Goal: Task Accomplishment & Management: Complete application form

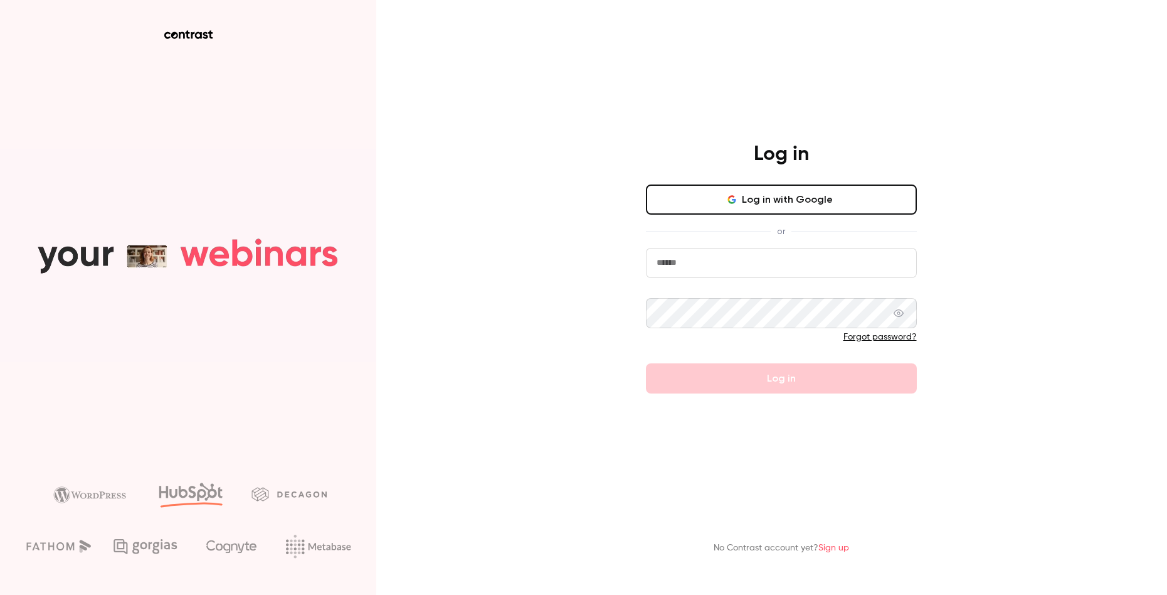
click at [778, 203] on button "Log in with Google" at bounding box center [781, 199] width 271 height 30
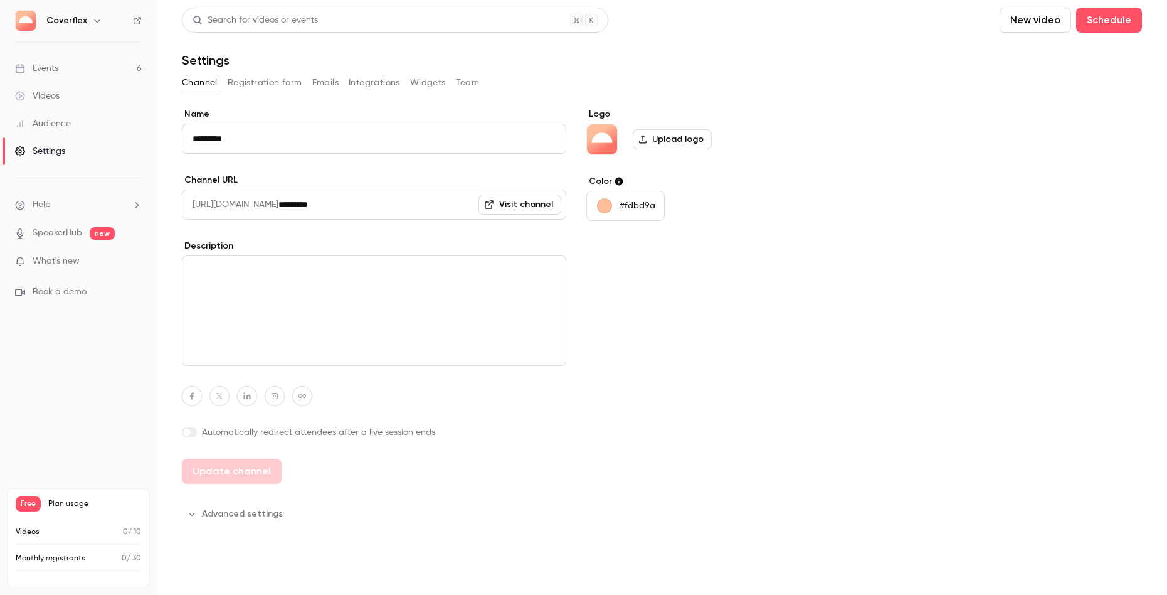
click at [66, 66] on link "Events 6" at bounding box center [78, 69] width 157 height 28
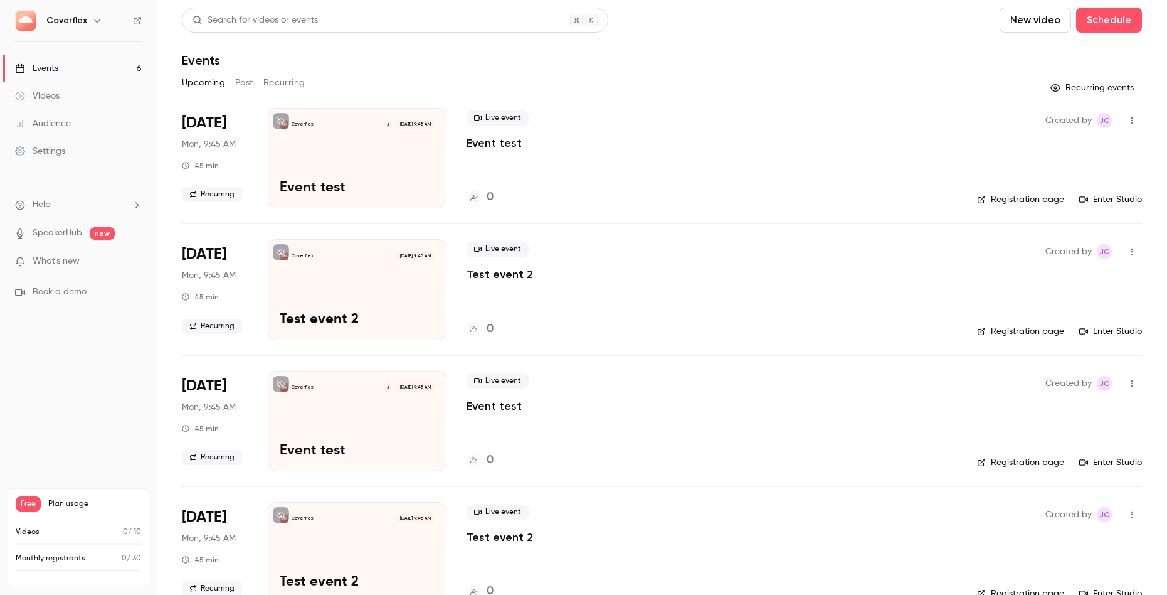
click at [383, 166] on div "Coverflex J [DATE] 9:45 AM Event test" at bounding box center [357, 158] width 179 height 100
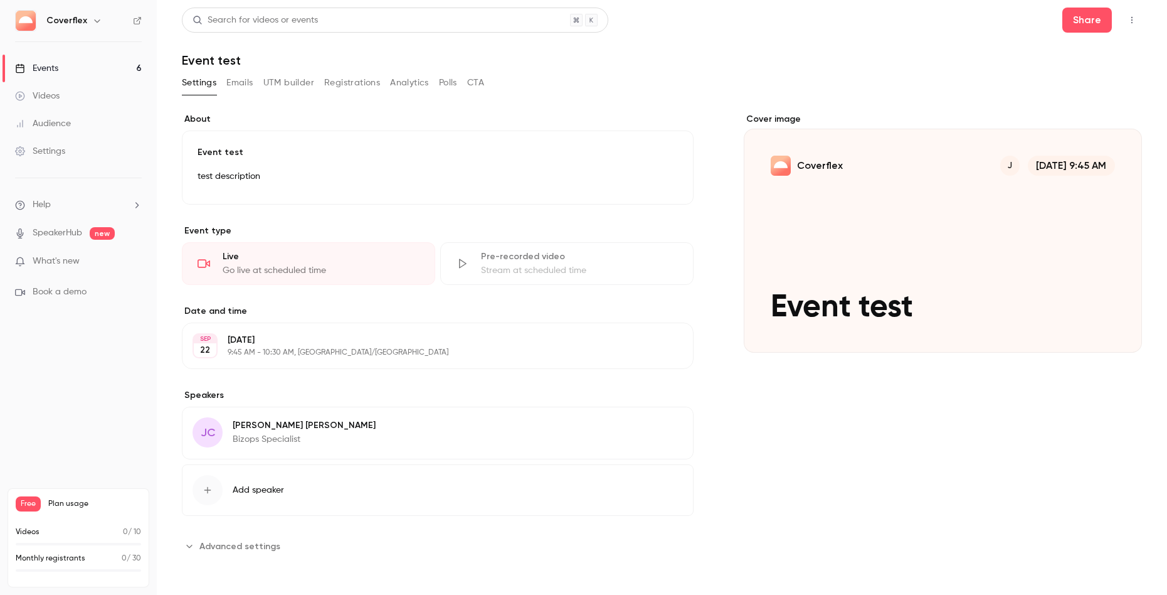
click at [821, 306] on div "Cover image" at bounding box center [943, 233] width 398 height 240
click at [0, 0] on input "Coverflex J [DATE] 9:45 AM Event test" at bounding box center [0, 0] width 0 height 0
click at [53, 235] on link "SpeakerHub" at bounding box center [58, 232] width 50 height 13
click at [52, 94] on div "Videos" at bounding box center [37, 96] width 45 height 13
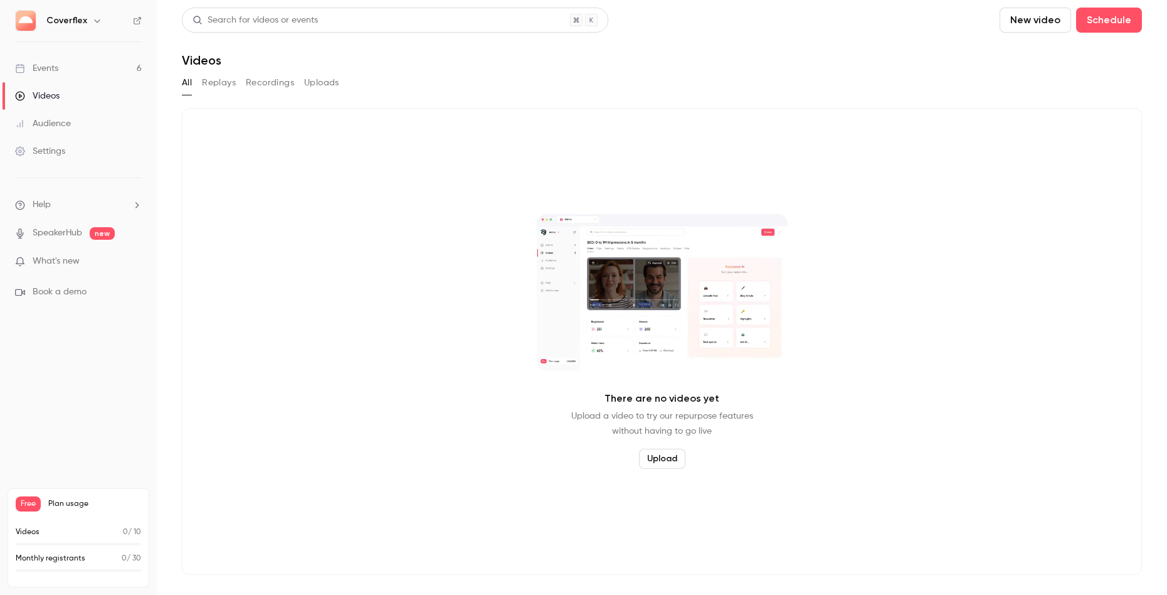
click at [280, 86] on button "Recordings" at bounding box center [270, 83] width 48 height 20
click at [331, 84] on button "Uploads" at bounding box center [321, 83] width 35 height 20
click at [185, 82] on button "All" at bounding box center [187, 83] width 10 height 20
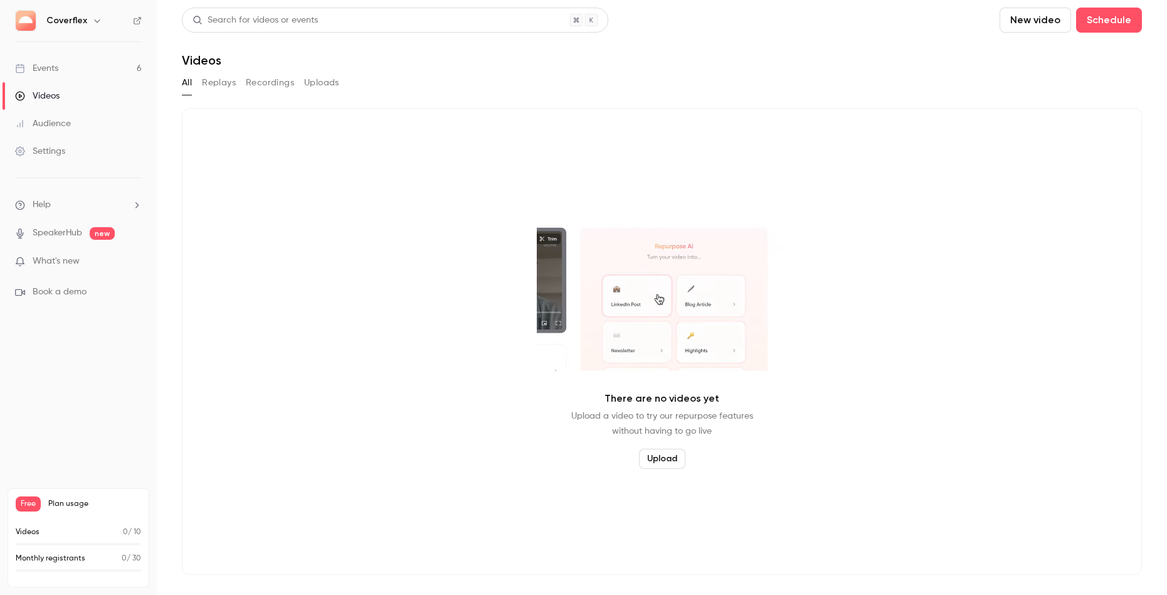
click at [60, 122] on div "Audience" at bounding box center [43, 123] width 56 height 13
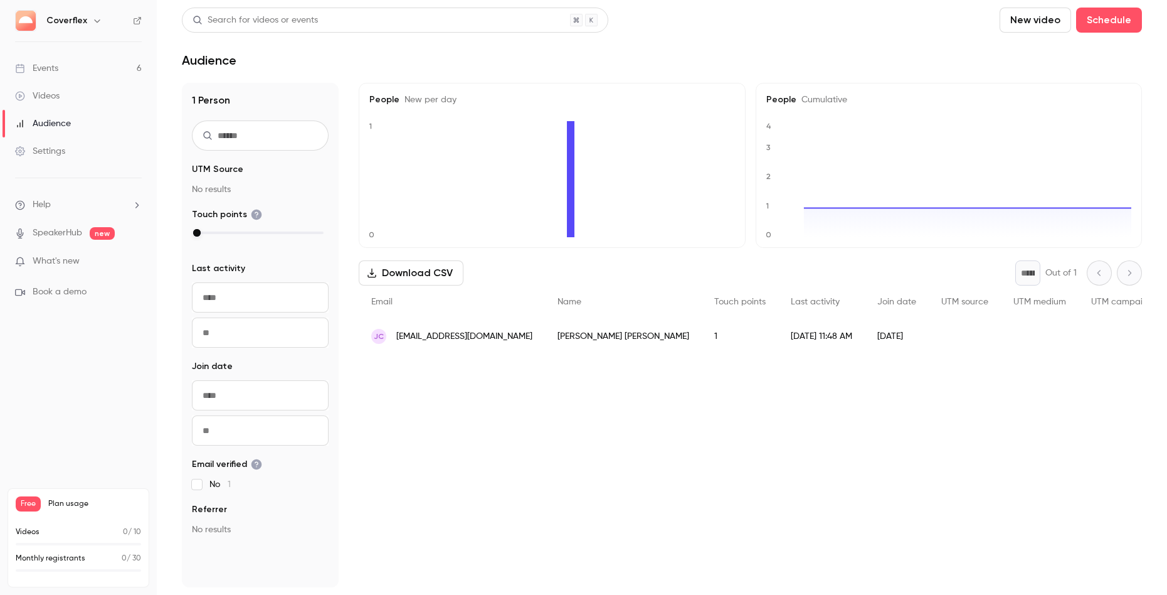
click at [95, 21] on icon "button" at bounding box center [97, 21] width 10 height 10
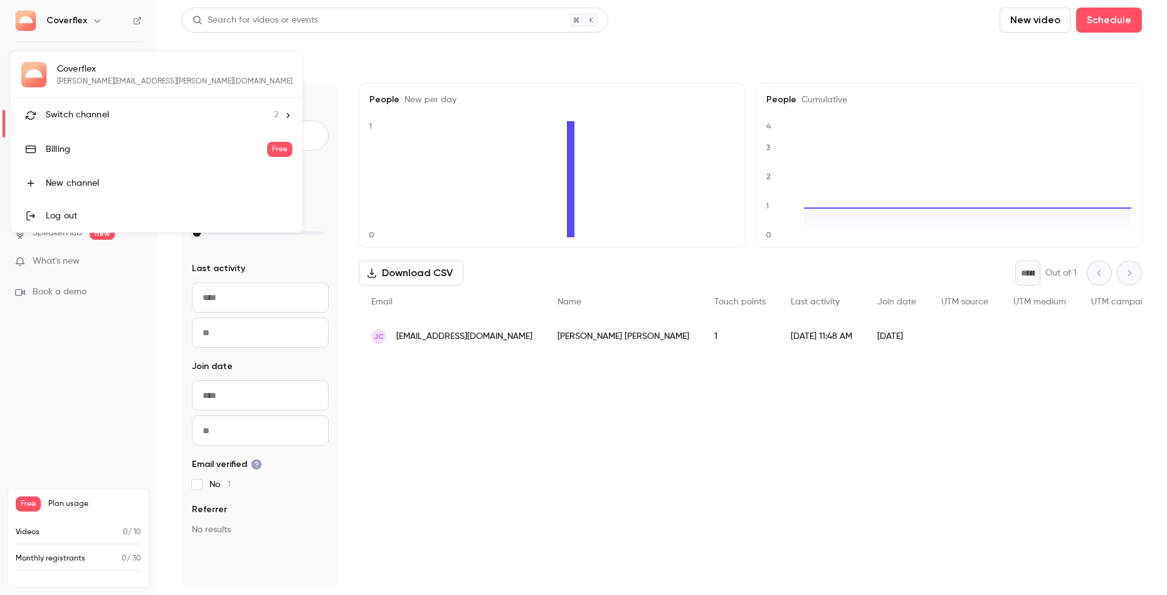
click at [283, 117] on icon at bounding box center [287, 115] width 9 height 9
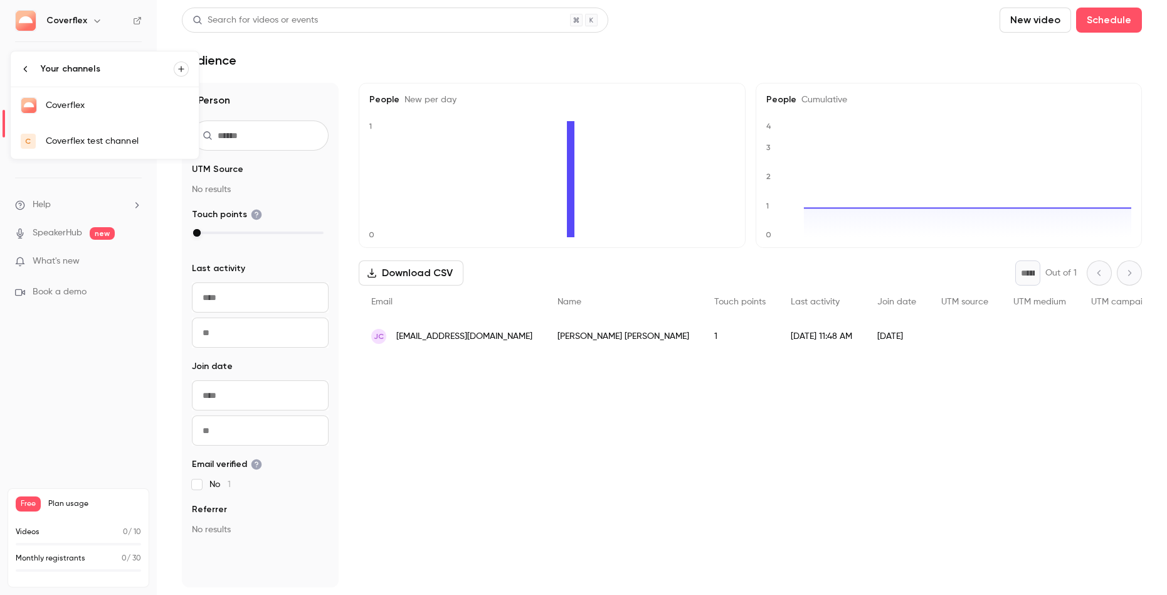
click at [165, 144] on div "Coverflex test channel" at bounding box center [117, 141] width 143 height 13
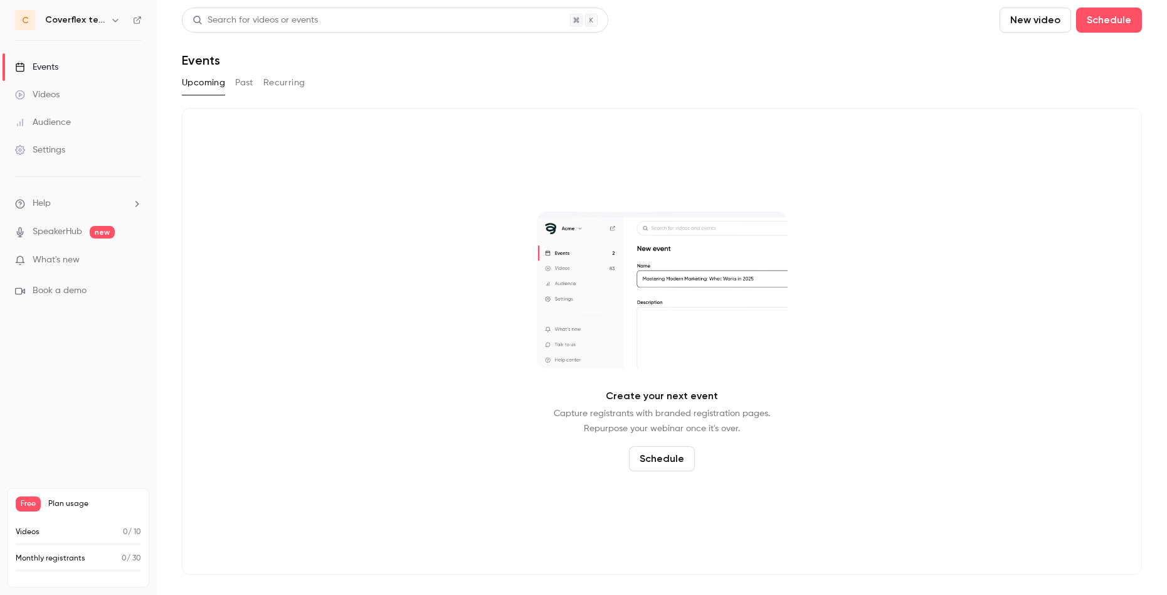
click at [115, 20] on icon "button" at bounding box center [115, 20] width 10 height 10
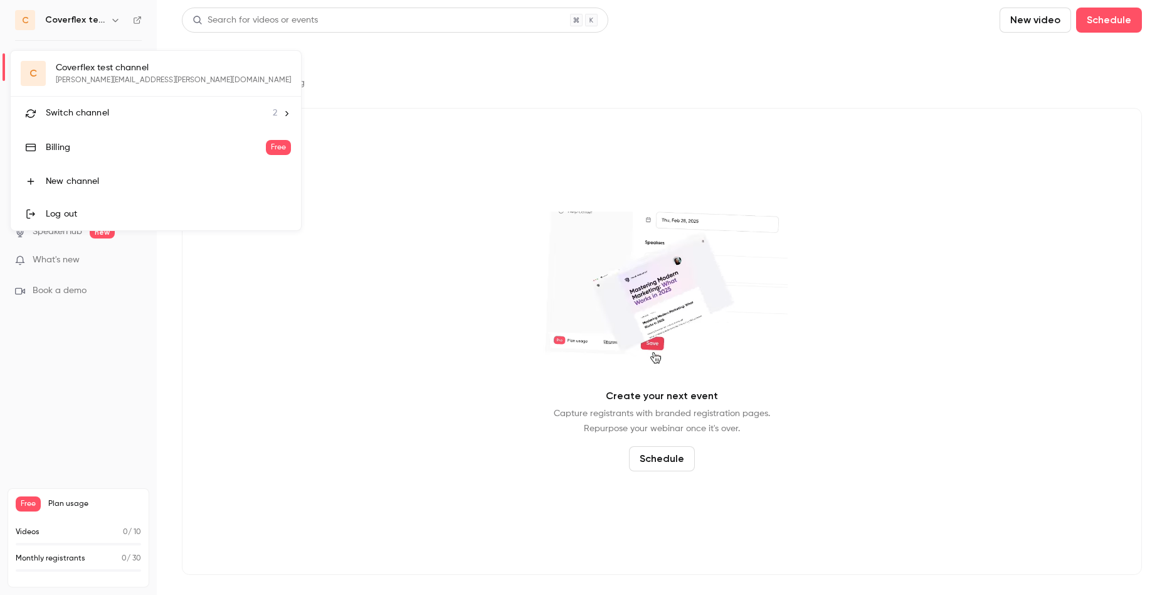
click at [374, 149] on div at bounding box center [583, 297] width 1167 height 595
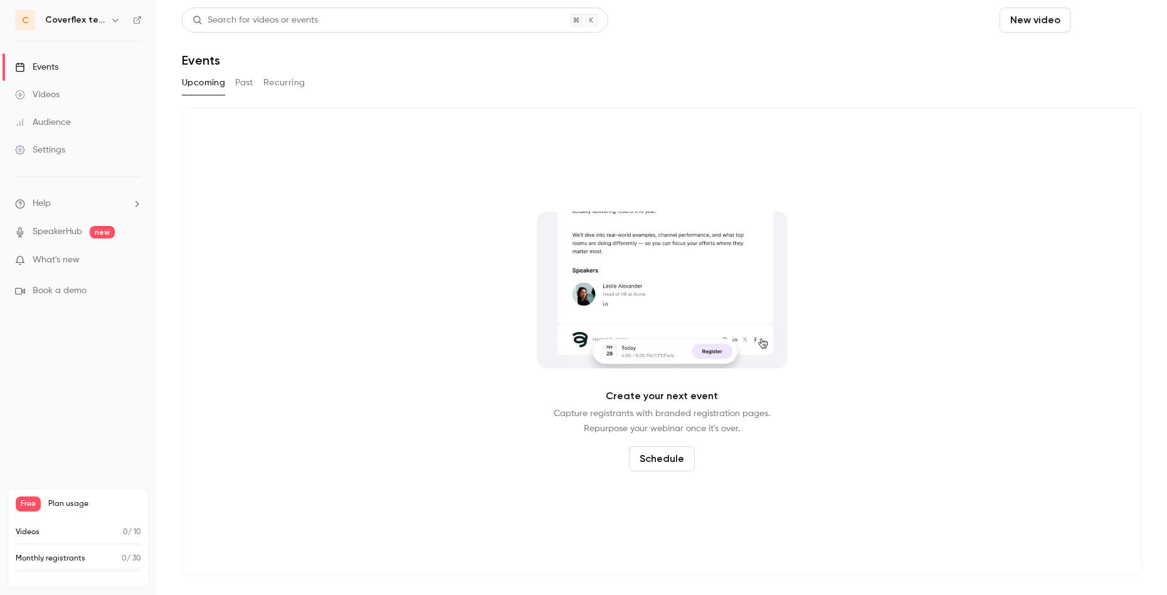
click at [1109, 22] on button "Schedule" at bounding box center [1109, 20] width 66 height 25
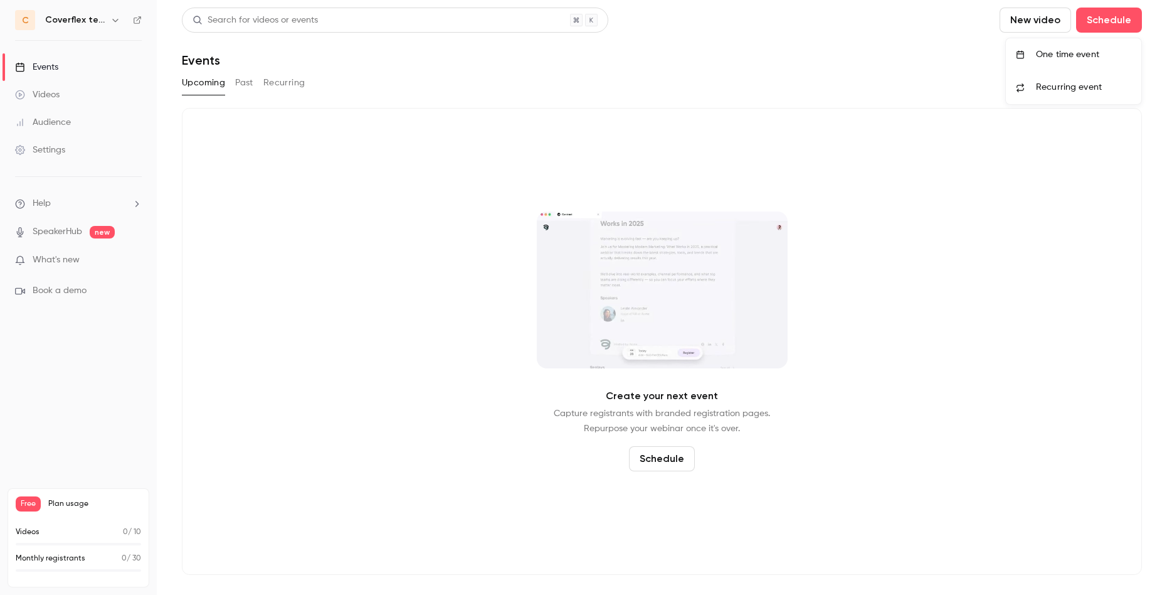
click at [1065, 54] on div "One time event" at bounding box center [1083, 54] width 95 height 13
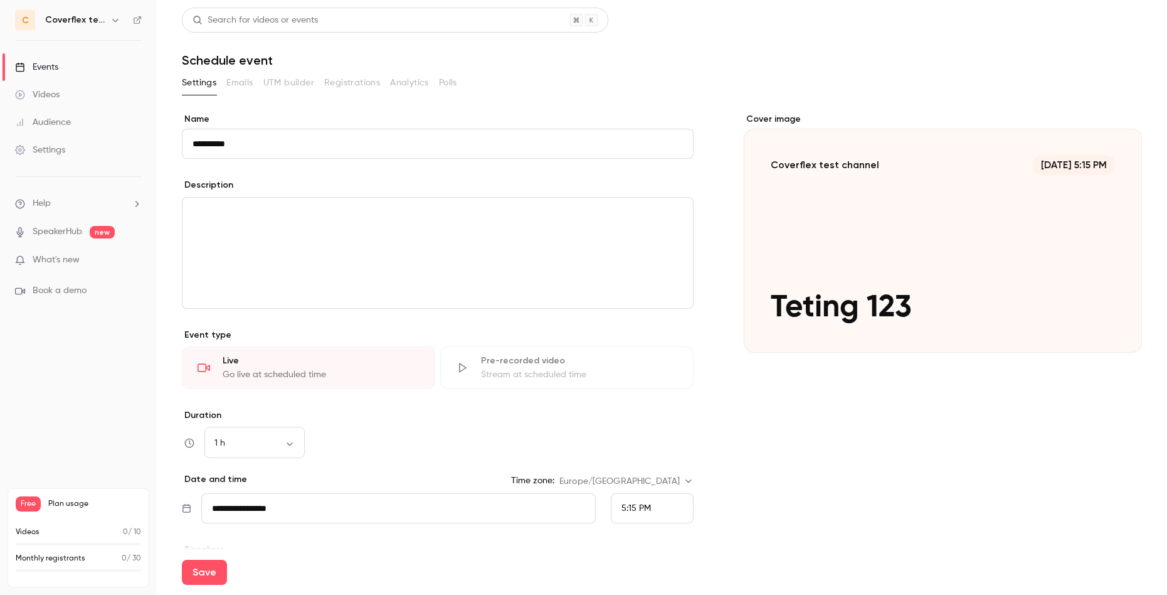
type input "**********"
click at [431, 330] on p "Event type" at bounding box center [438, 335] width 512 height 13
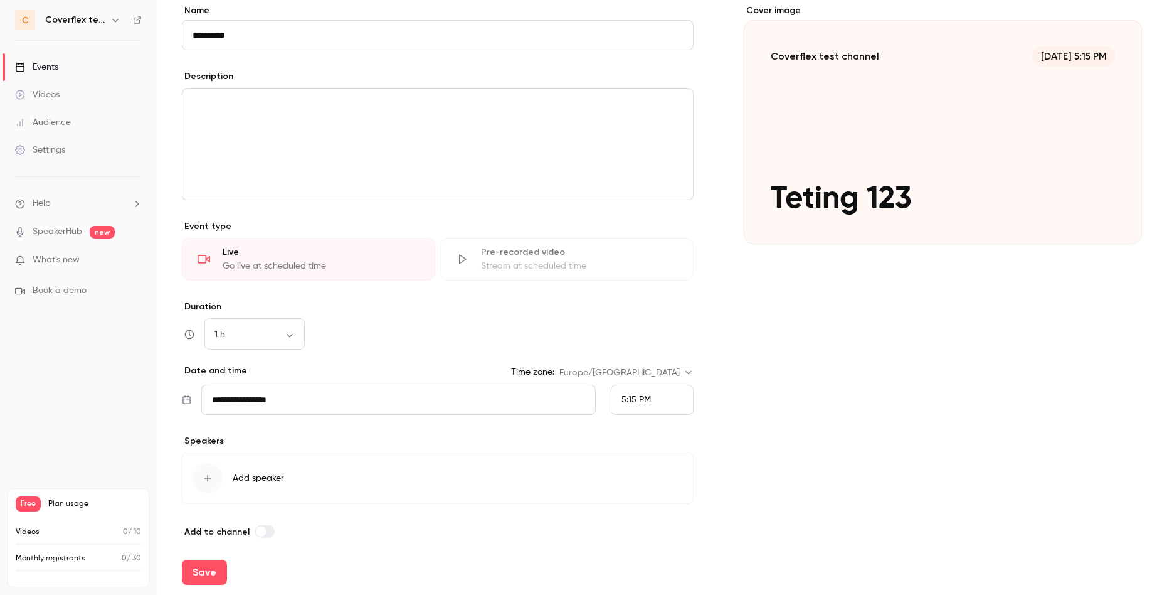
scroll to position [118, 0]
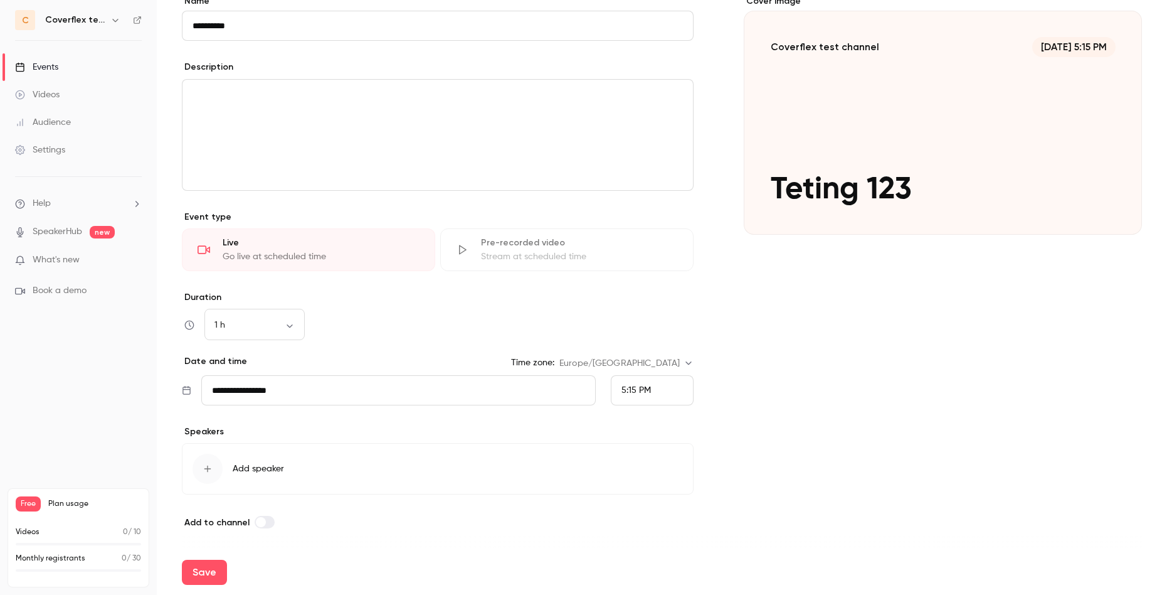
click at [211, 471] on icon "button" at bounding box center [208, 468] width 10 height 10
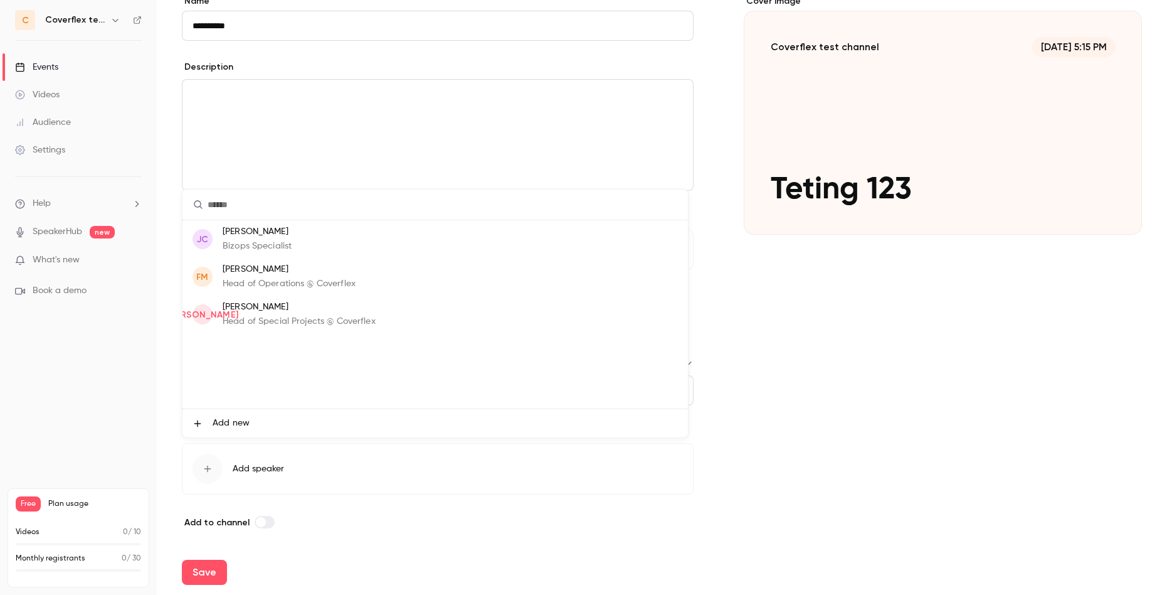
click at [447, 490] on div at bounding box center [583, 297] width 1167 height 595
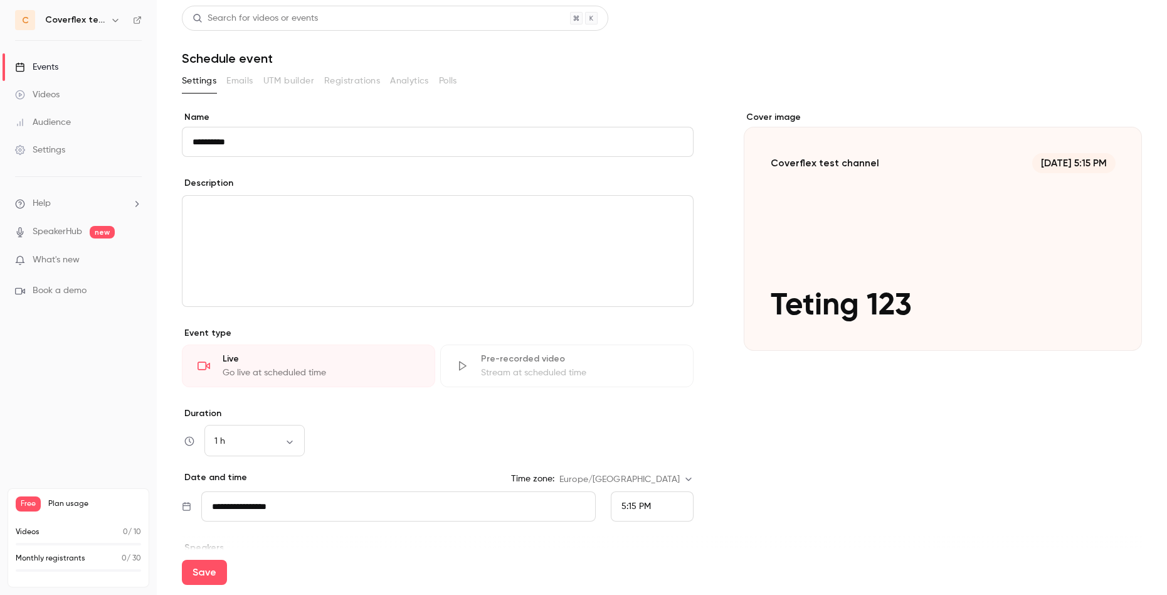
scroll to position [0, 0]
click at [50, 71] on div "Events" at bounding box center [36, 67] width 43 height 13
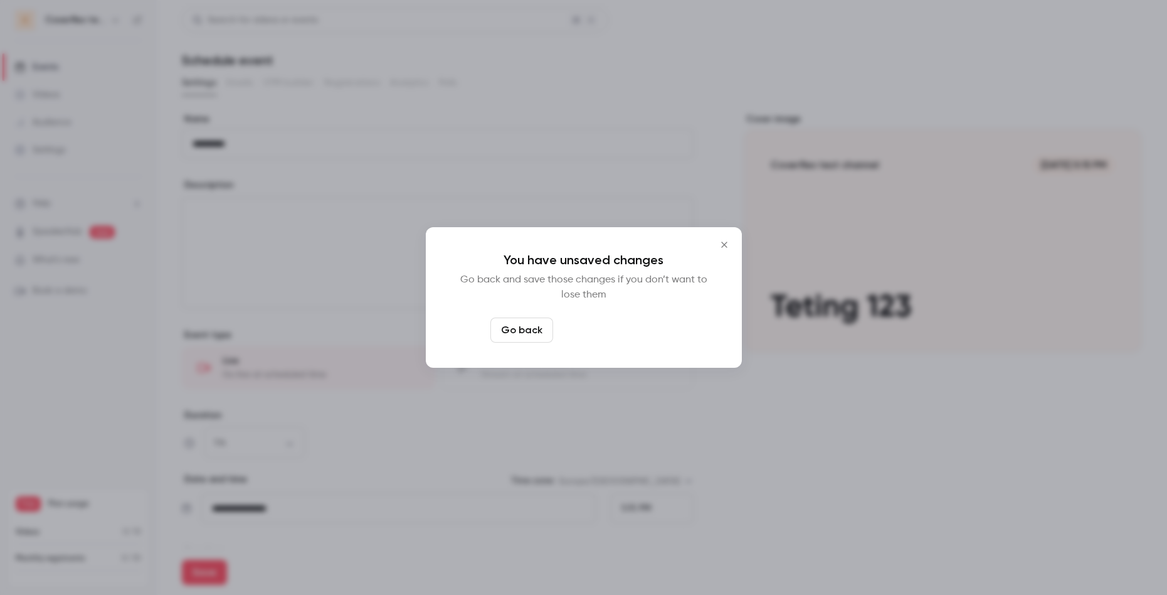
click at [590, 330] on button "Leave page anyway" at bounding box center [617, 329] width 119 height 25
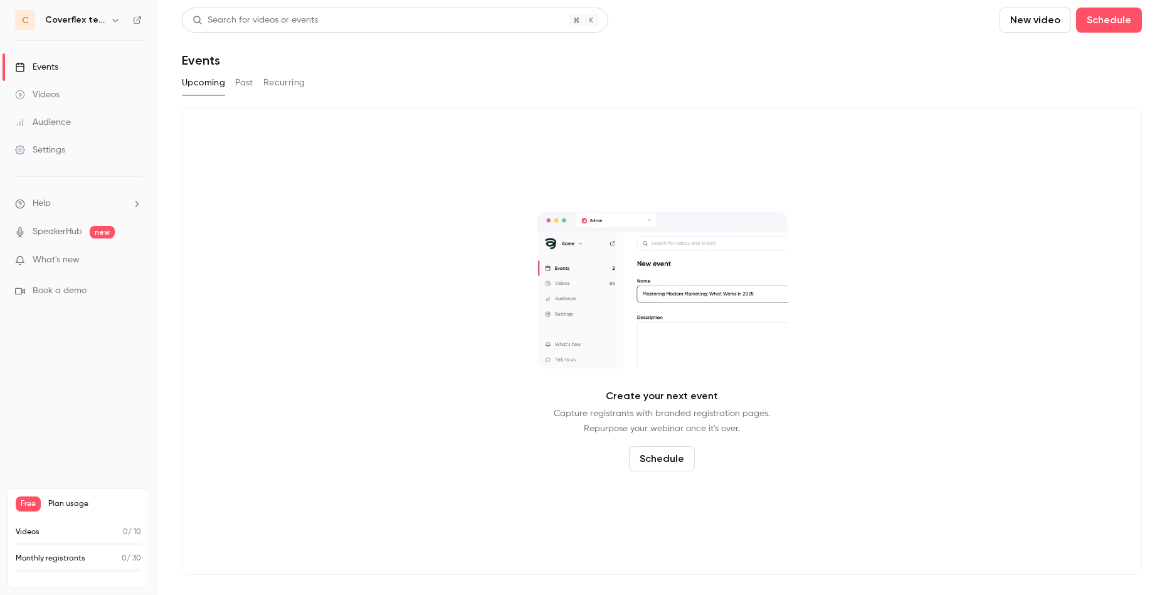
click at [92, 20] on h6 "Coverflex test channel" at bounding box center [75, 20] width 60 height 13
click at [119, 22] on icon "button" at bounding box center [115, 20] width 10 height 10
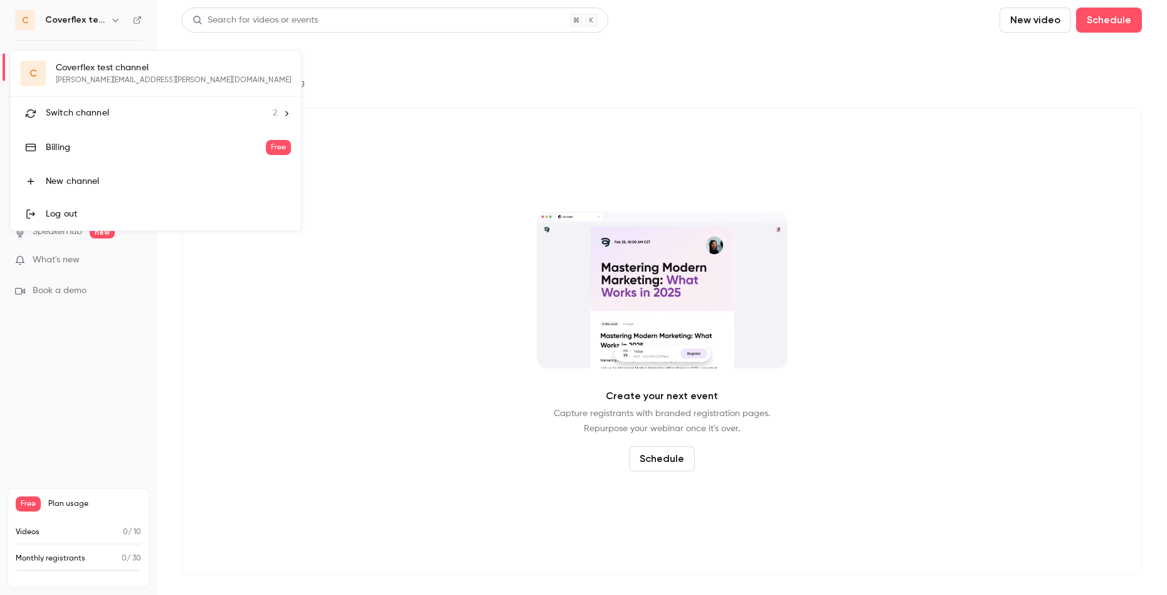
click at [124, 117] on div "Switch channel 2" at bounding box center [161, 113] width 231 height 13
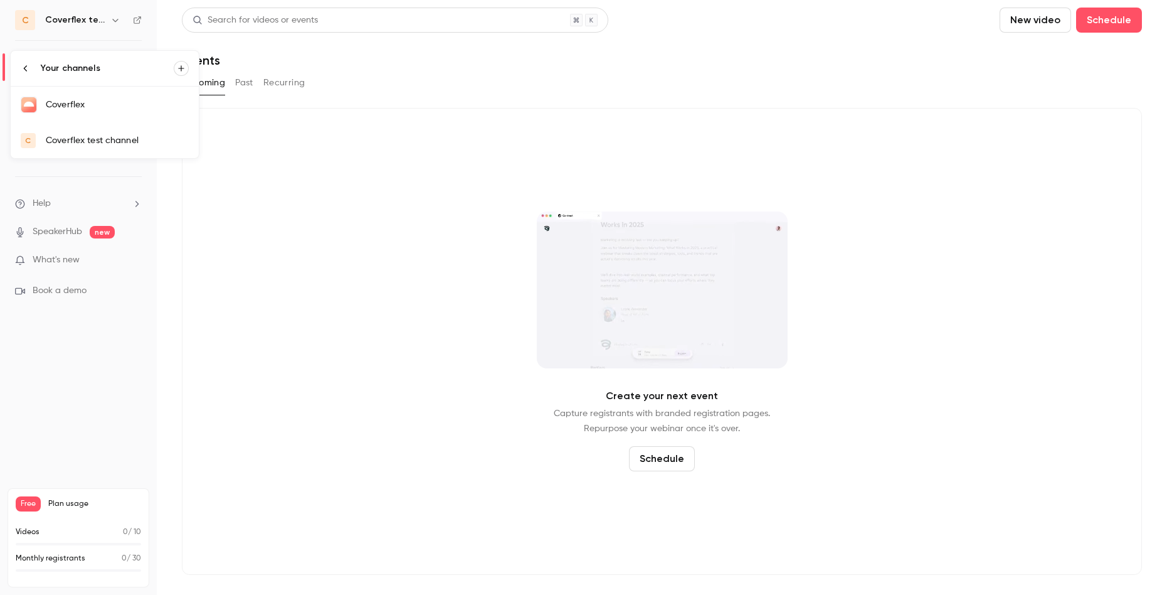
click at [124, 117] on link "Coverflex" at bounding box center [105, 105] width 188 height 36
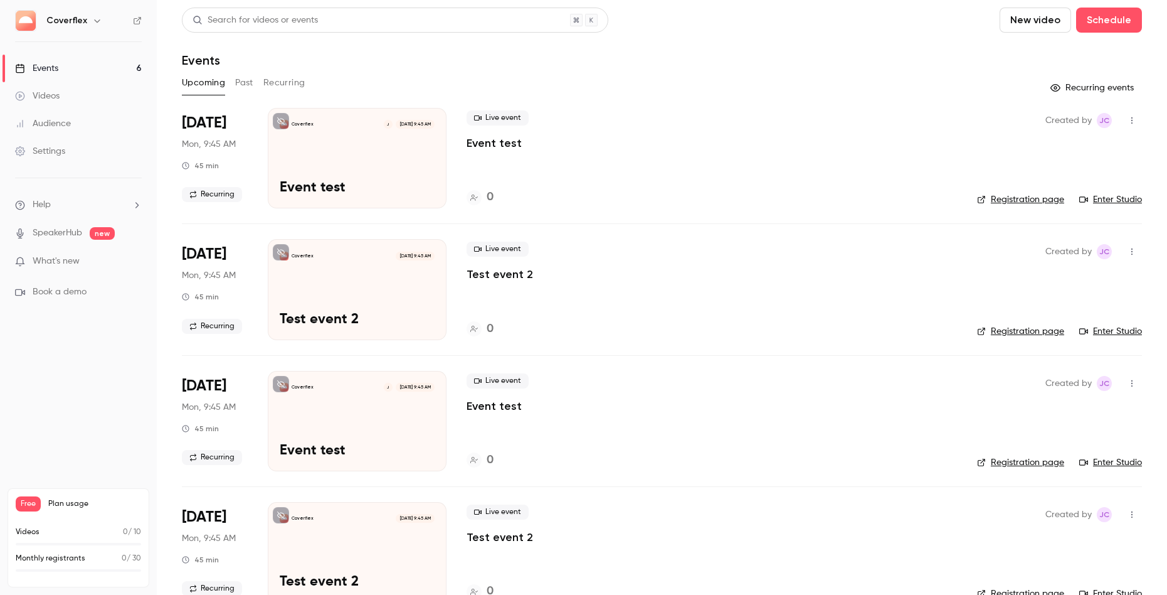
click at [1034, 334] on link "Registration page" at bounding box center [1020, 331] width 87 height 13
click at [1117, 331] on link "Enter Studio" at bounding box center [1110, 331] width 63 height 13
